Goal: Find specific page/section: Find specific page/section

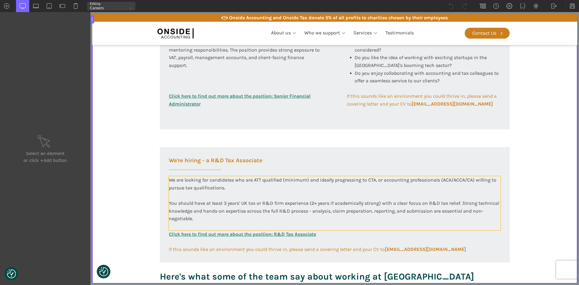
scroll to position [313, 0]
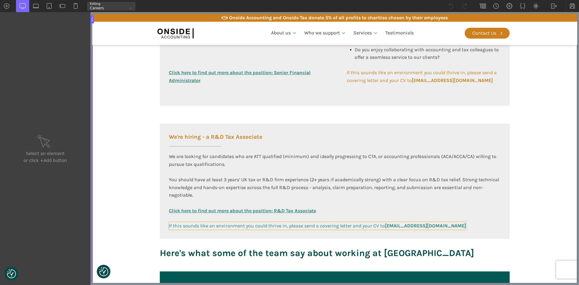
click at [204, 226] on span "If this sounds like an environment you could thrive in, please send a covering …" at bounding box center [317, 226] width 297 height 6
type input "link_text-318-585"
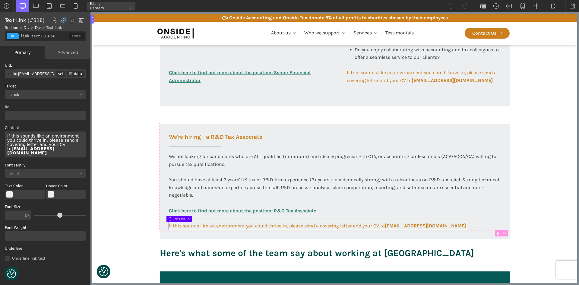
click at [53, 135] on span "If this sounds like an environment you could thrive in, please send a covering …" at bounding box center [43, 145] width 73 height 22
click at [574, 6] on img at bounding box center [573, 6] width 6 height 6
drag, startPoint x: 148, startPoint y: 149, endPoint x: 165, endPoint y: 133, distance: 23.9
click at [148, 149] on section "Working at [GEOGRAPHIC_DATA] At Onside Accounting, we are proud to be an ACCA A…" at bounding box center [334, 47] width 485 height 448
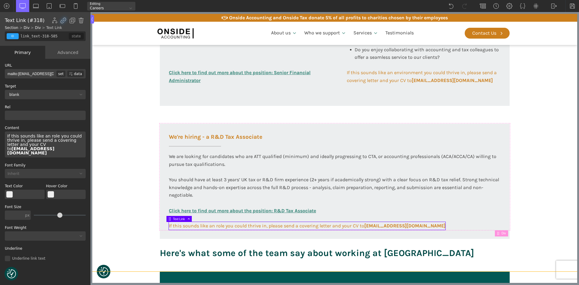
type input "section-143-58"
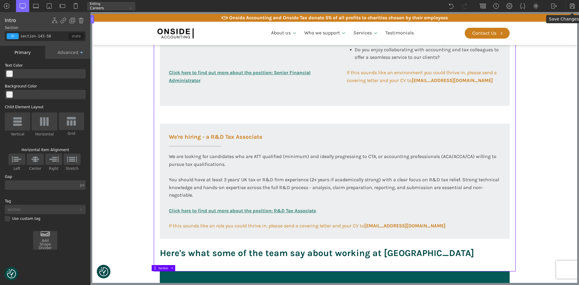
click at [571, 5] on img at bounding box center [573, 6] width 6 height 6
click at [551, 5] on img at bounding box center [554, 6] width 6 height 6
click at [554, 24] on link "Frontend" at bounding box center [561, 26] width 26 height 10
